Goal: Information Seeking & Learning: Find specific fact

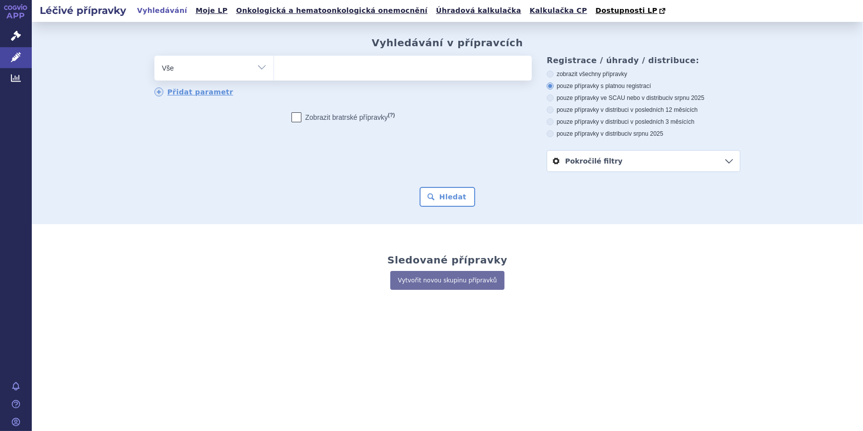
click at [288, 70] on ul at bounding box center [403, 66] width 258 height 21
click at [274, 70] on select at bounding box center [274, 67] width 0 height 25
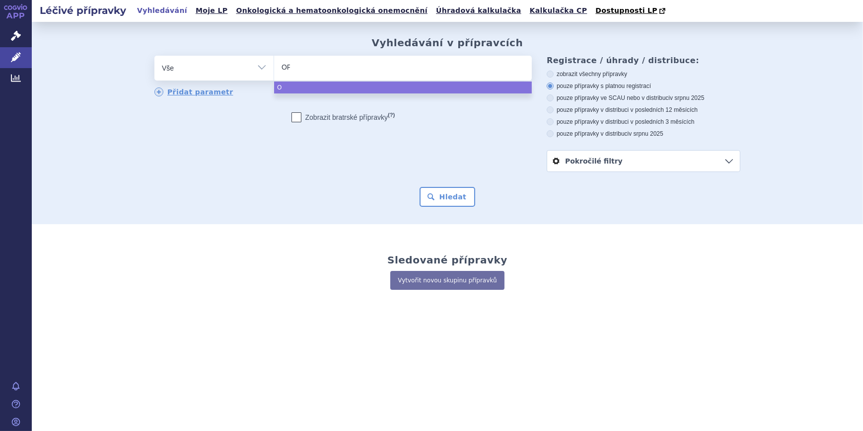
type input "OPD"
type input "OPDVO"
select select "OPDVO"
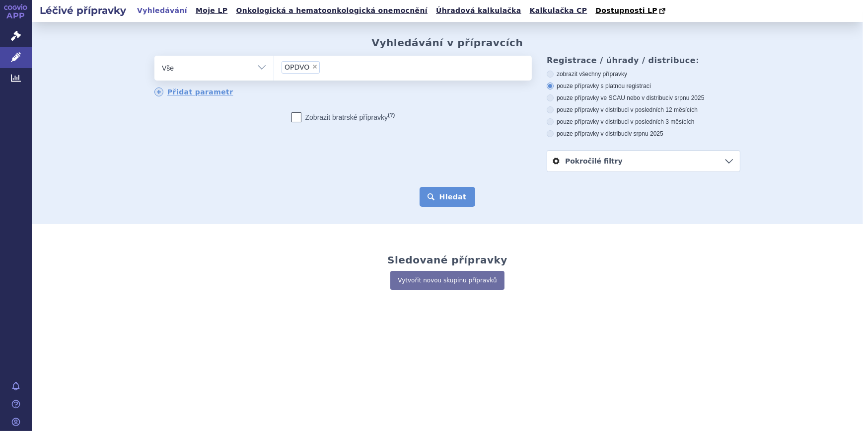
click at [452, 203] on button "Hledat" at bounding box center [448, 197] width 56 height 20
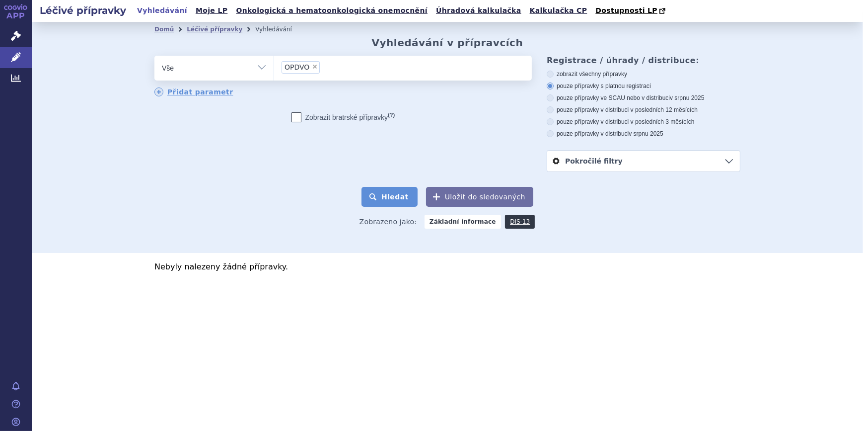
click at [402, 198] on button "Hledat" at bounding box center [390, 197] width 56 height 20
click at [313, 69] on span "×" at bounding box center [315, 67] width 6 height 6
click at [274, 69] on select "OPDVO" at bounding box center [274, 67] width 0 height 25
select select
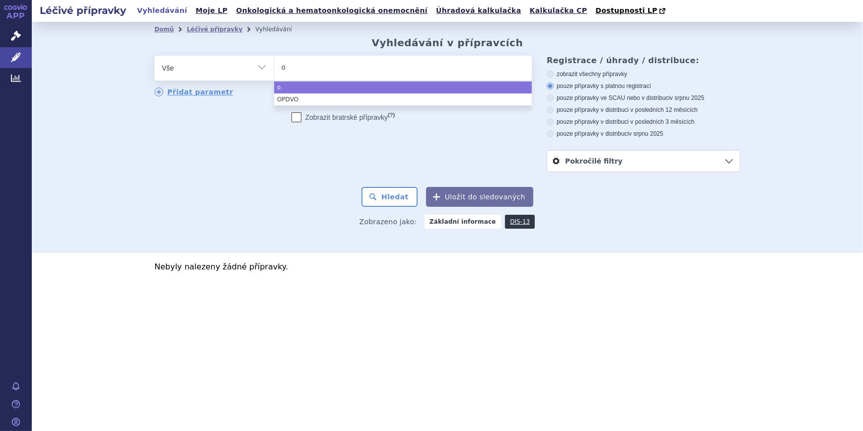
type input "op"
type input "opdi"
type input "opdiv"
type input "opdivo"
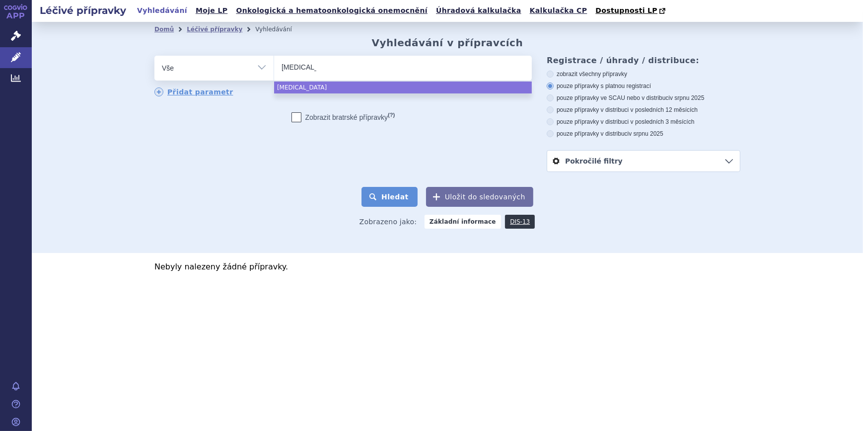
select select "opdivo"
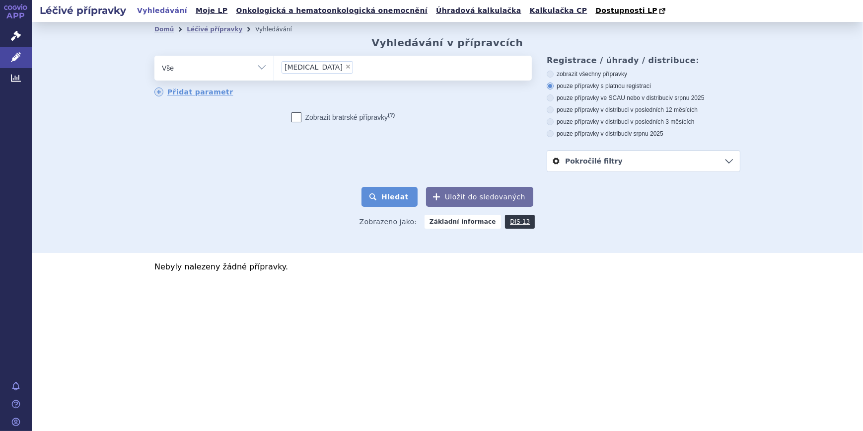
click at [404, 197] on button "Hledat" at bounding box center [390, 197] width 56 height 20
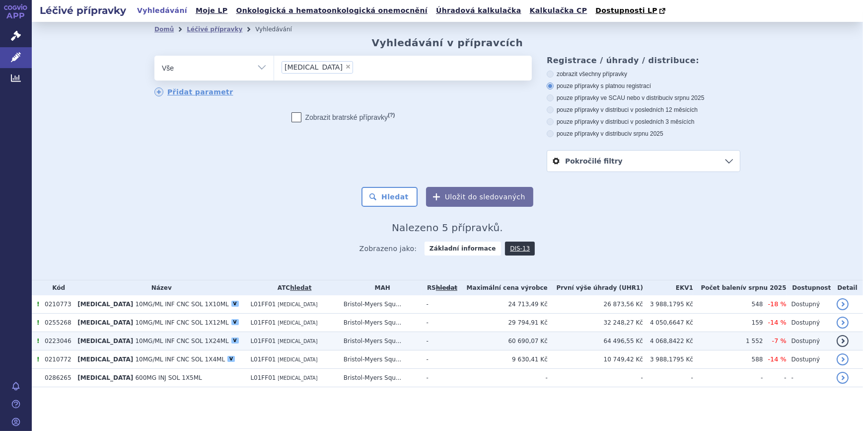
click at [252, 347] on td "L01FF01 NIVOLUMAB" at bounding box center [291, 341] width 93 height 18
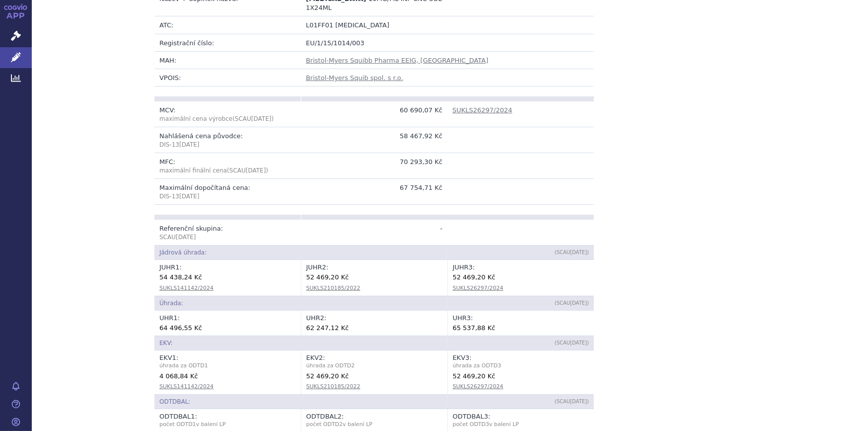
scroll to position [105, 0]
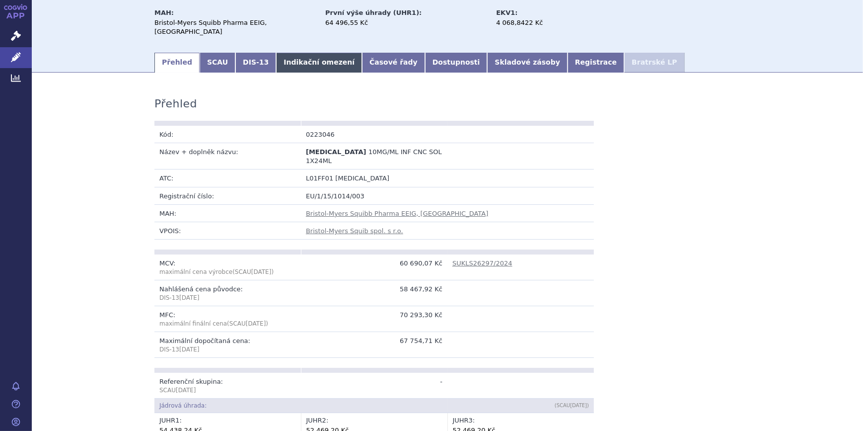
click at [318, 53] on link "Indikační omezení" at bounding box center [319, 63] width 86 height 20
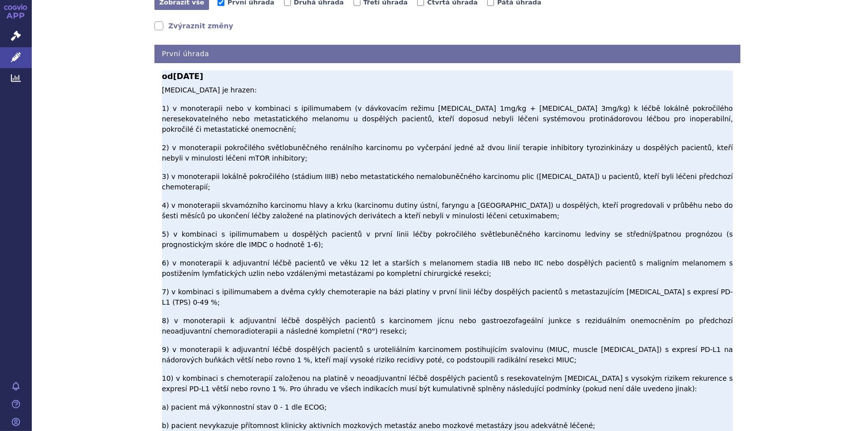
scroll to position [256, 0]
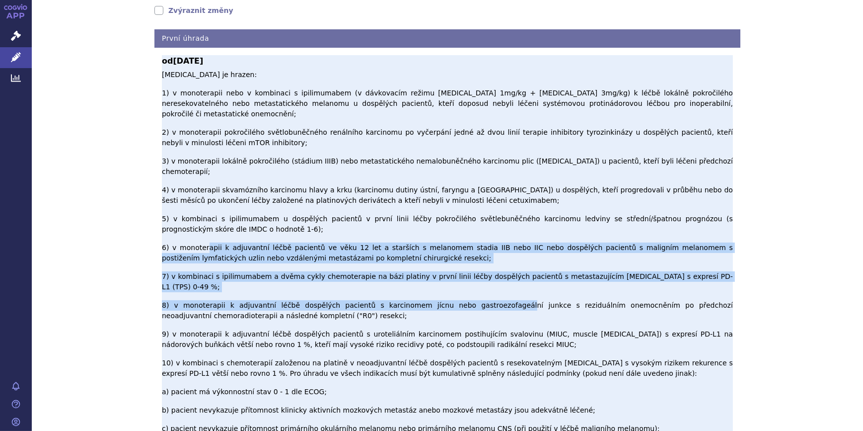
drag, startPoint x: 237, startPoint y: 174, endPoint x: 461, endPoint y: 201, distance: 225.6
click at [461, 201] on p "[MEDICAL_DATA] je hrazen: 1) v monoterapii nebo v kombinaci s ipilimumabem (v d…" at bounding box center [447, 422] width 571 height 704
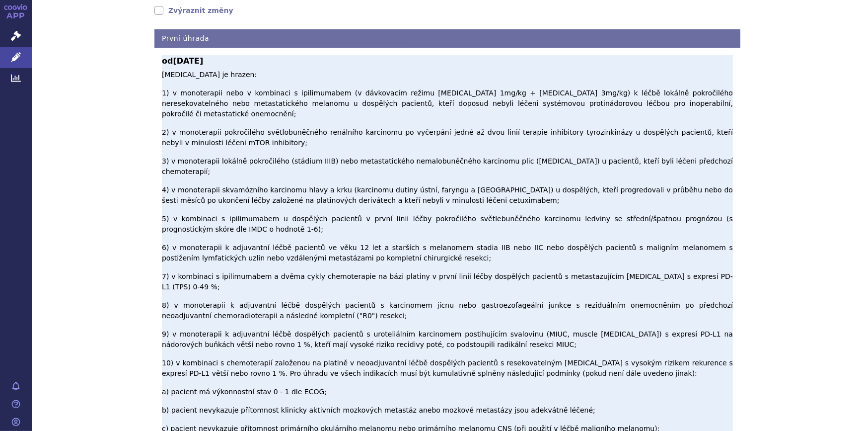
click at [259, 240] on p "[MEDICAL_DATA] je hrazen: 1) v monoterapii nebo v kombinaci s ipilimumabem (v d…" at bounding box center [447, 422] width 571 height 704
drag, startPoint x: 259, startPoint y: 240, endPoint x: 194, endPoint y: 245, distance: 65.3
click at [194, 245] on p "[MEDICAL_DATA] je hrazen: 1) v monoterapii nebo v kombinaci s ipilimumabem (v d…" at bounding box center [447, 422] width 571 height 704
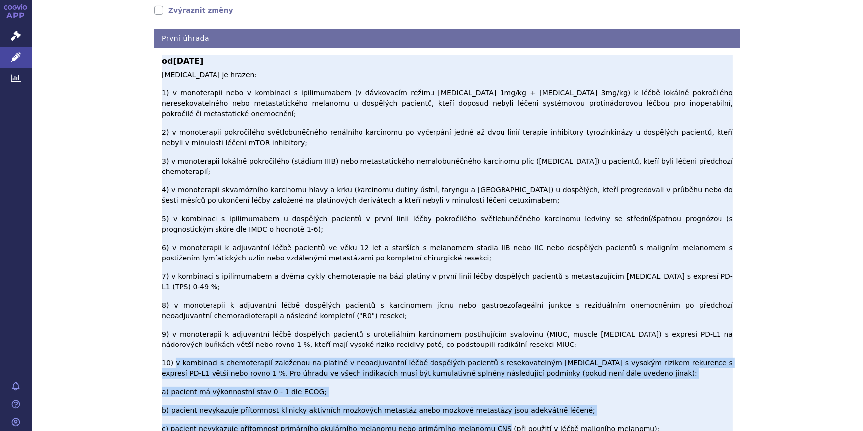
drag, startPoint x: 169, startPoint y: 244, endPoint x: 466, endPoint y: 290, distance: 300.9
click at [466, 290] on p "[MEDICAL_DATA] je hrazen: 1) v monoterapii nebo v kombinaci s ipilimumabem (v d…" at bounding box center [447, 422] width 571 height 704
drag, startPoint x: 338, startPoint y: 263, endPoint x: 307, endPoint y: 257, distance: 31.0
click at [337, 263] on p "[MEDICAL_DATA] je hrazen: 1) v monoterapii nebo v kombinaci s ipilimumabem (v d…" at bounding box center [447, 422] width 571 height 704
click at [233, 251] on p "[MEDICAL_DATA] je hrazen: 1) v monoterapii nebo v kombinaci s ipilimumabem (v d…" at bounding box center [447, 422] width 571 height 704
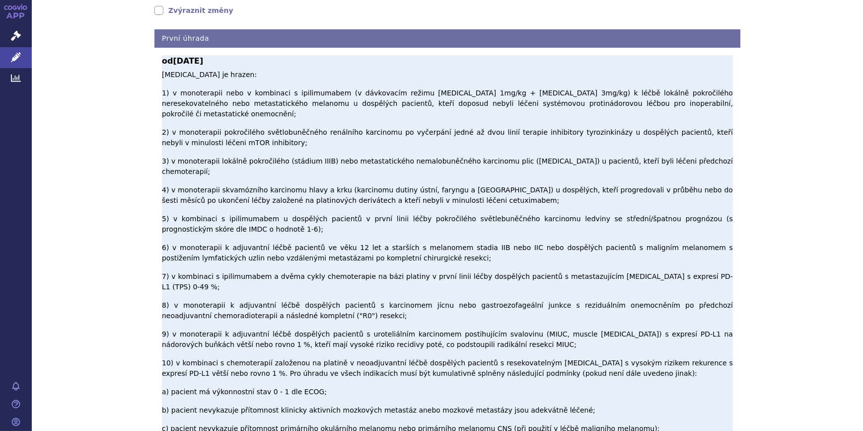
drag, startPoint x: 541, startPoint y: 255, endPoint x: 536, endPoint y: 257, distance: 5.3
click at [536, 257] on p "[MEDICAL_DATA] je hrazen: 1) v monoterapii nebo v kombinaci s ipilimumabem (v d…" at bounding box center [447, 422] width 571 height 704
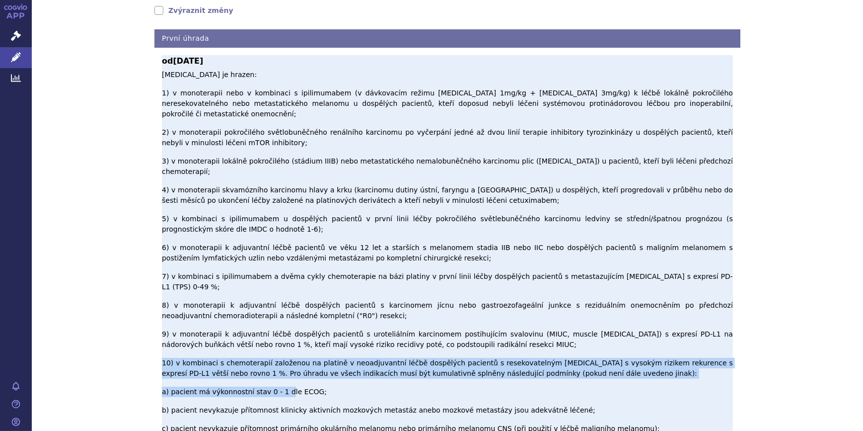
drag, startPoint x: 523, startPoint y: 256, endPoint x: 274, endPoint y: 263, distance: 249.4
click at [274, 263] on p "[MEDICAL_DATA] je hrazen: 1) v monoterapii nebo v kombinaci s ipilimumabem (v d…" at bounding box center [447, 422] width 571 height 704
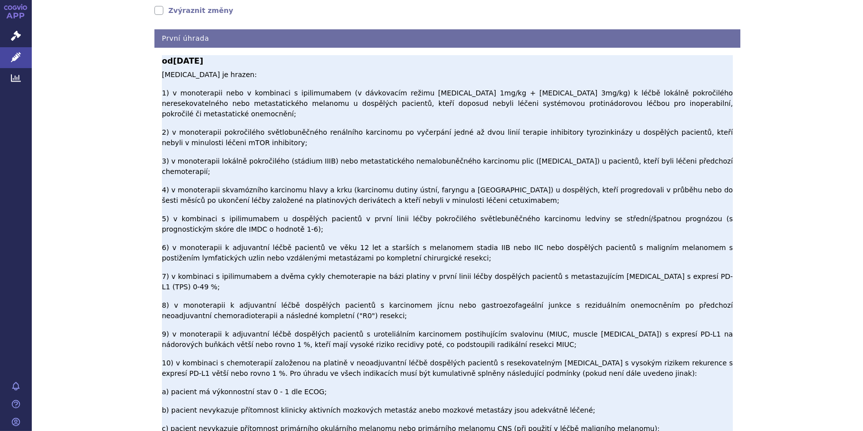
drag, startPoint x: 274, startPoint y: 263, endPoint x: 223, endPoint y: 251, distance: 51.7
click at [223, 251] on p "[MEDICAL_DATA] je hrazen: 1) v monoterapii nebo v kombinaci s ipilimumabem (v d…" at bounding box center [447, 422] width 571 height 704
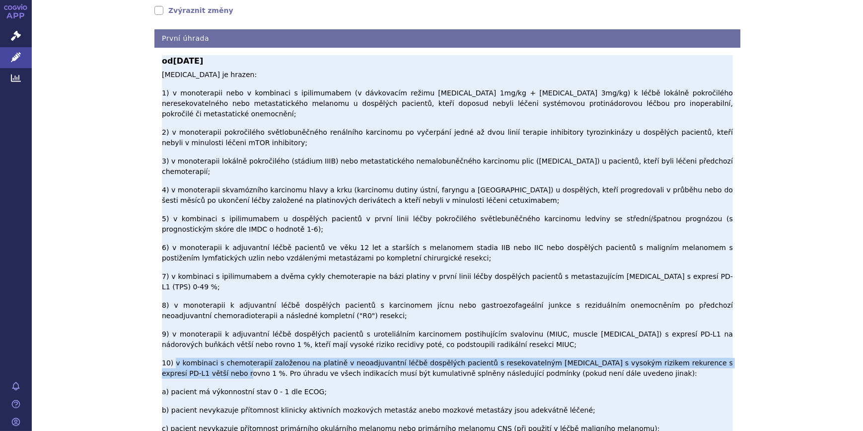
drag, startPoint x: 165, startPoint y: 254, endPoint x: 169, endPoint y: 244, distance: 10.7
click at [169, 244] on p "[MEDICAL_DATA] je hrazen: 1) v monoterapii nebo v kombinaci s ipilimumabem (v d…" at bounding box center [447, 422] width 571 height 704
copy p "v kombinaci s chemoterapií založenou na platině v neoadjuvantní léčbě dospělých…"
